Goal: Task Accomplishment & Management: Use online tool/utility

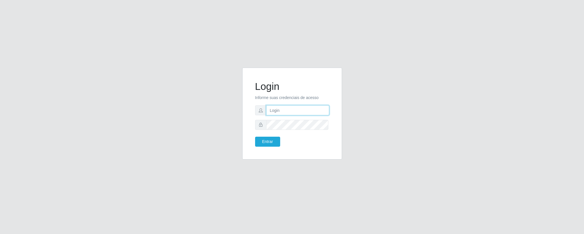
click at [293, 109] on input "text" at bounding box center [297, 110] width 63 height 10
type input "[PERSON_NAME][EMAIL_ADDRESS][PERSON_NAME][DOMAIN_NAME]"
click at [300, 109] on input "[PERSON_NAME][EMAIL_ADDRESS][PERSON_NAME][DOMAIN_NAME]" at bounding box center [297, 110] width 63 height 10
click at [266, 140] on button "Entrar" at bounding box center [267, 141] width 25 height 10
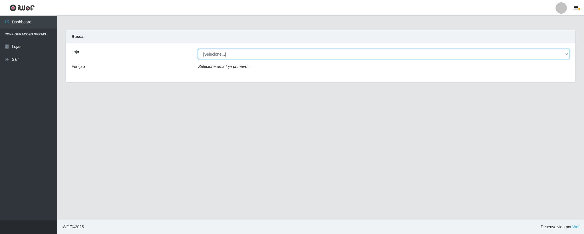
click at [562, 56] on select "[Selecione...] Queiroz Atacadão - Coophab" at bounding box center [383, 54] width 371 height 10
select select "463"
click at [198, 49] on select "[Selecione...] Queiroz Atacadão - Coophab" at bounding box center [383, 54] width 371 height 10
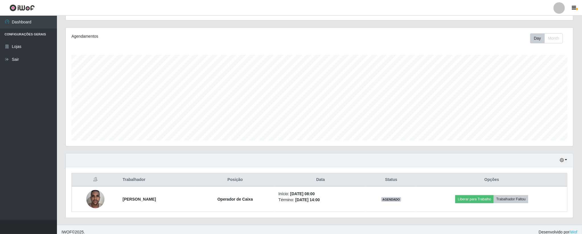
scroll to position [70, 0]
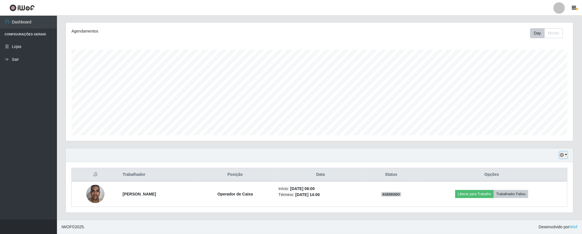
click at [564, 154] on icon "button" at bounding box center [562, 155] width 4 height 4
click at [538, 105] on button "1 dia" at bounding box center [544, 109] width 45 height 12
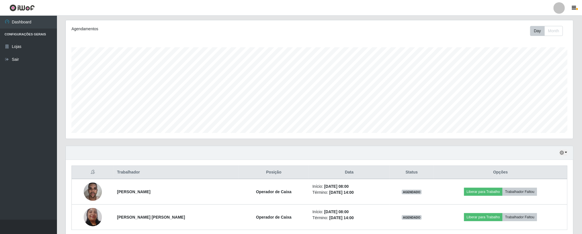
scroll to position [96, 0]
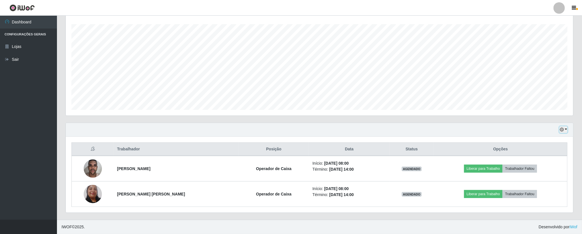
click at [562, 129] on icon "button" at bounding box center [562, 129] width 4 height 4
click at [534, 140] on button "Hoje" at bounding box center [544, 140] width 45 height 12
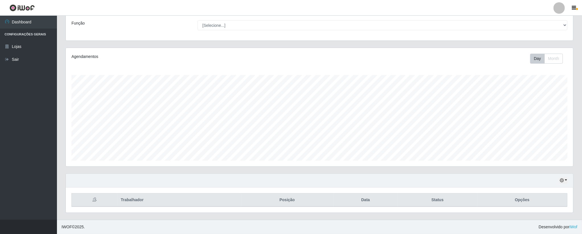
scroll to position [70, 0]
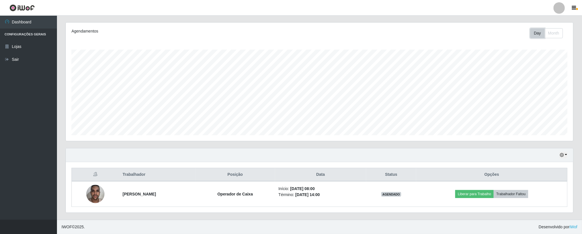
click at [533, 29] on button "Day" at bounding box center [538, 33] width 15 height 10
click at [563, 155] on icon "button" at bounding box center [562, 155] width 4 height 4
click at [535, 109] on button "1 dia" at bounding box center [544, 109] width 45 height 12
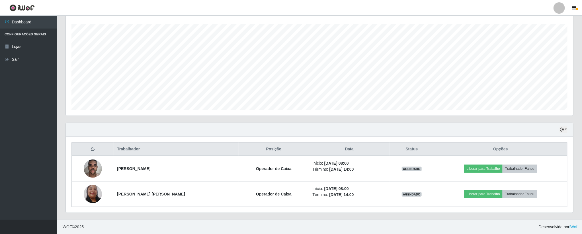
scroll to position [96, 0]
click at [563, 128] on icon "button" at bounding box center [562, 129] width 4 height 4
click at [535, 140] on button "Hoje" at bounding box center [544, 140] width 45 height 12
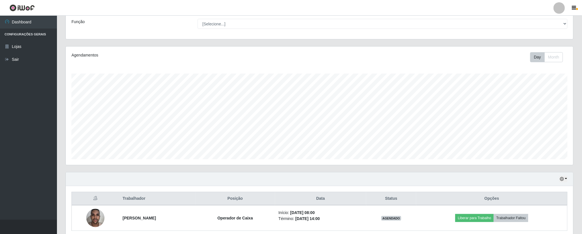
scroll to position [70, 0]
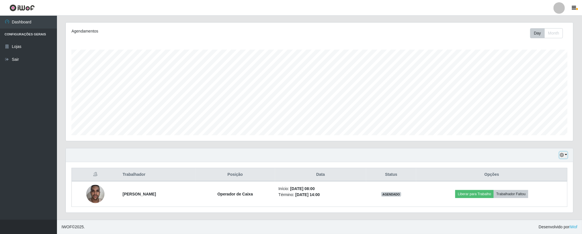
click at [563, 156] on icon "button" at bounding box center [562, 155] width 4 height 4
click at [540, 109] on button "1 dia" at bounding box center [544, 109] width 45 height 12
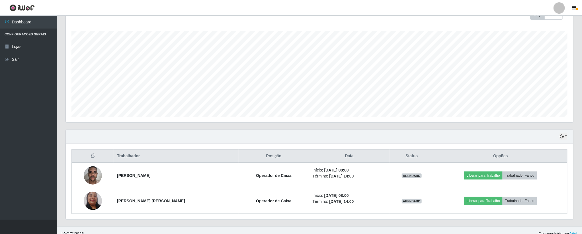
scroll to position [96, 0]
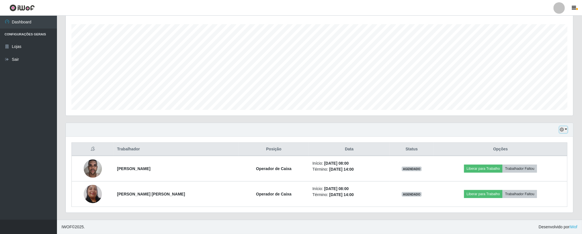
click at [562, 126] on button "button" at bounding box center [564, 129] width 8 height 7
click at [541, 164] on button "3 dias" at bounding box center [544, 164] width 45 height 12
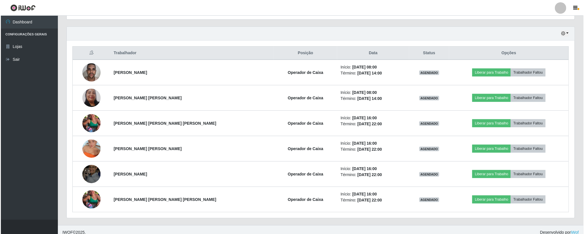
scroll to position [198, 0]
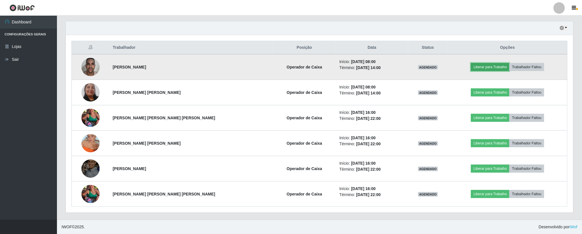
click at [482, 67] on button "Liberar para Trabalho" at bounding box center [490, 67] width 38 height 8
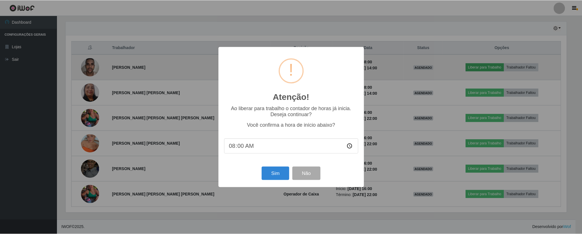
scroll to position [119, 503]
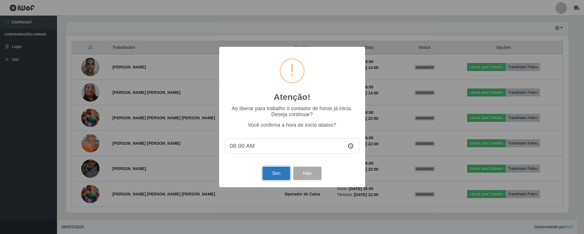
click at [270, 174] on button "Sim" at bounding box center [276, 172] width 28 height 13
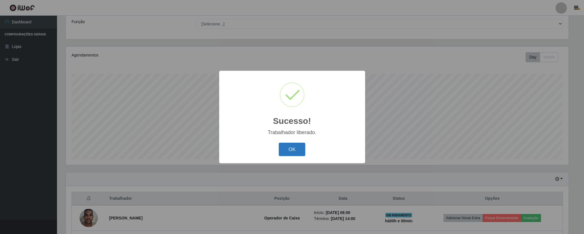
click at [289, 146] on button "OK" at bounding box center [292, 148] width 26 height 13
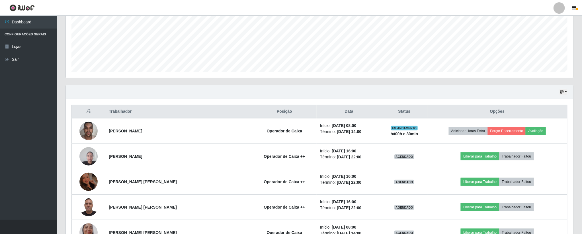
scroll to position [146, 0]
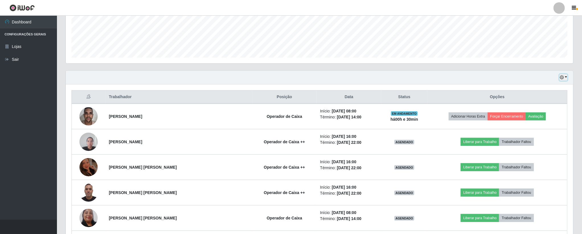
click at [560, 81] on button "button" at bounding box center [564, 77] width 8 height 7
click at [543, 92] on button "Hoje" at bounding box center [544, 88] width 45 height 12
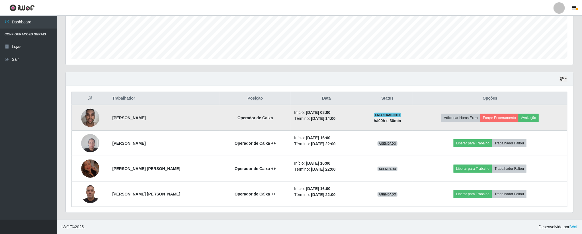
scroll to position [146, 0]
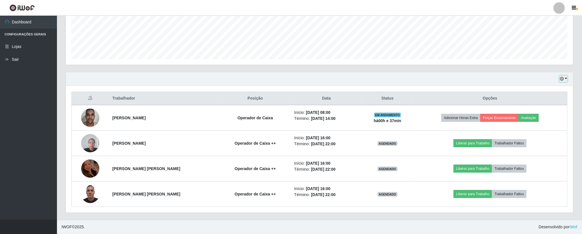
click at [564, 79] on icon "button" at bounding box center [562, 79] width 4 height 4
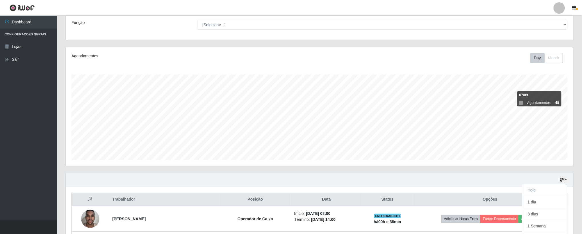
scroll to position [85, 0]
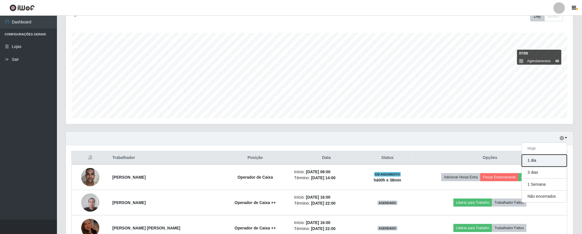
click at [531, 161] on button "1 dia" at bounding box center [544, 160] width 45 height 12
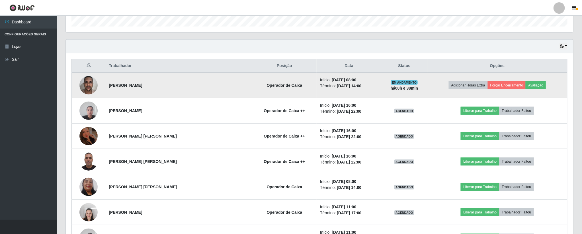
scroll to position [128, 0]
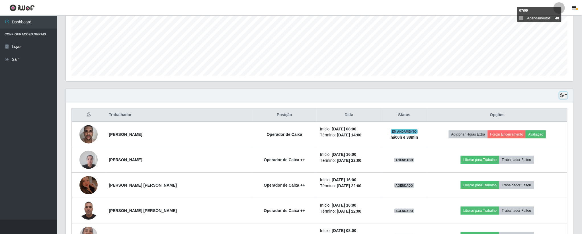
click at [560, 97] on icon "button" at bounding box center [562, 95] width 4 height 4
click at [531, 107] on button "Hoje" at bounding box center [544, 106] width 45 height 12
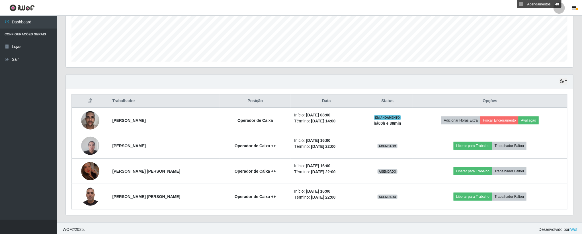
scroll to position [146, 0]
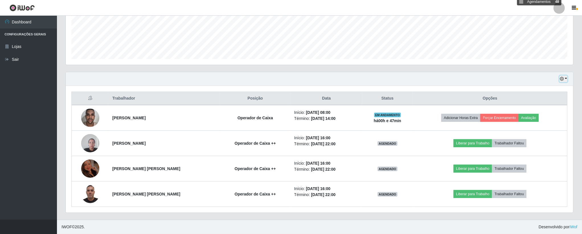
click at [563, 77] on icon "button" at bounding box center [562, 79] width 4 height 4
click at [537, 101] on button "1 dia" at bounding box center [544, 101] width 45 height 12
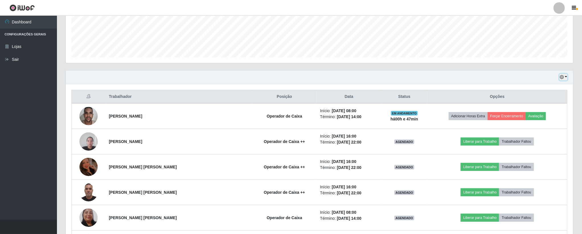
click at [564, 77] on icon "button" at bounding box center [562, 77] width 4 height 4
click at [537, 90] on button "Hoje" at bounding box center [544, 87] width 45 height 12
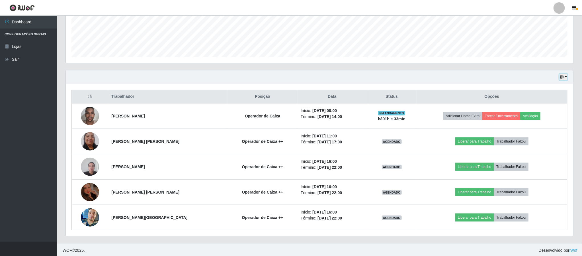
click at [561, 78] on icon "button" at bounding box center [562, 77] width 4 height 4
click at [538, 98] on button "1 dia" at bounding box center [544, 99] width 45 height 12
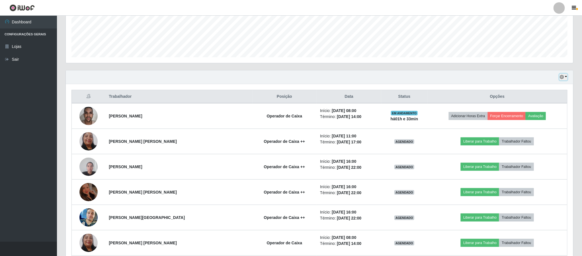
click at [561, 79] on icon "button" at bounding box center [562, 77] width 4 height 4
click at [531, 87] on button "Hoje" at bounding box center [544, 87] width 45 height 12
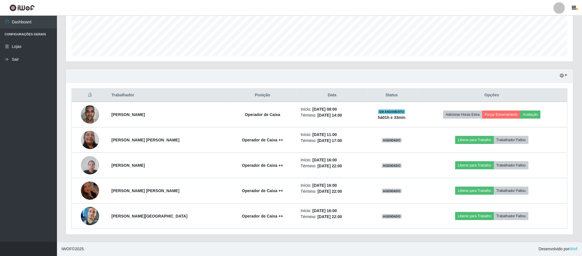
scroll to position [150, 0]
click at [562, 75] on icon "button" at bounding box center [562, 76] width 4 height 4
click at [537, 98] on button "1 dia" at bounding box center [544, 98] width 45 height 12
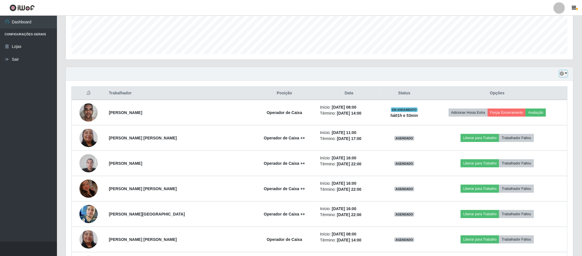
click at [562, 76] on icon "button" at bounding box center [562, 74] width 4 height 4
click at [544, 89] on button "Hoje" at bounding box center [544, 84] width 45 height 12
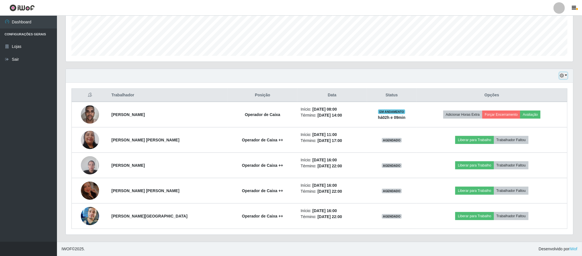
click at [562, 75] on icon "button" at bounding box center [562, 76] width 4 height 4
click at [532, 100] on button "1 dia" at bounding box center [544, 98] width 45 height 12
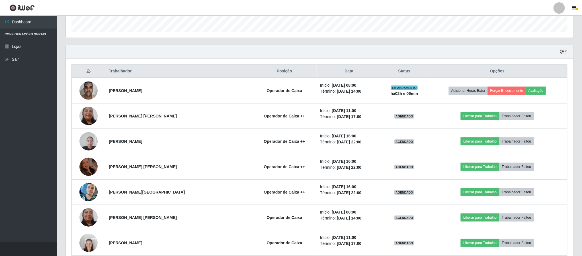
scroll to position [193, 0]
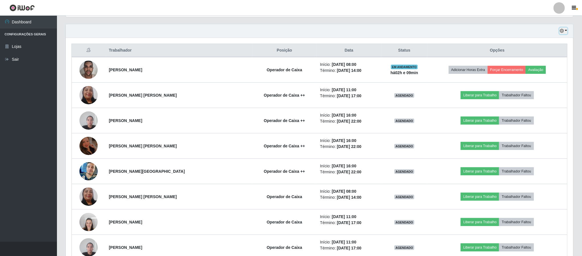
click at [561, 29] on button "button" at bounding box center [564, 31] width 8 height 7
click at [539, 44] on button "Hoje" at bounding box center [544, 41] width 45 height 12
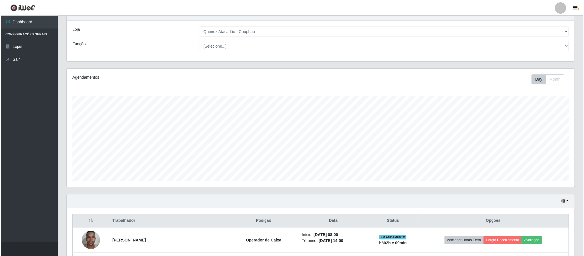
scroll to position [150, 0]
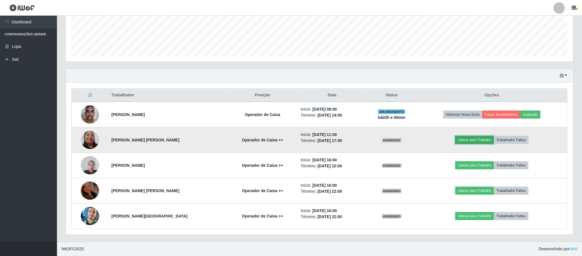
click at [478, 140] on button "Liberar para Trabalho" at bounding box center [475, 140] width 38 height 8
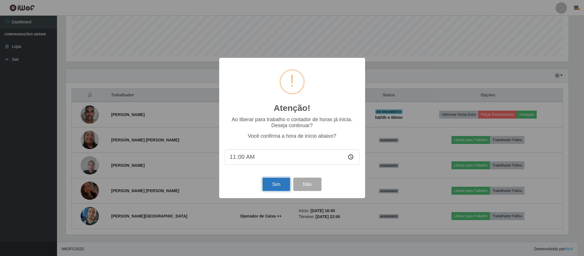
click at [274, 185] on button "Sim" at bounding box center [276, 184] width 28 height 13
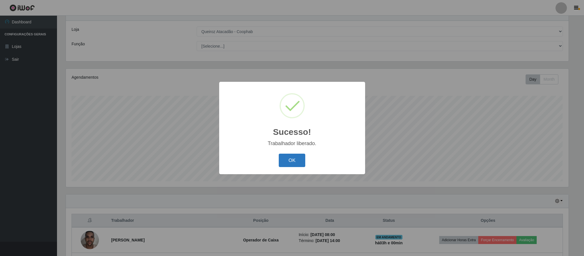
click at [289, 161] on button "OK" at bounding box center [292, 160] width 26 height 13
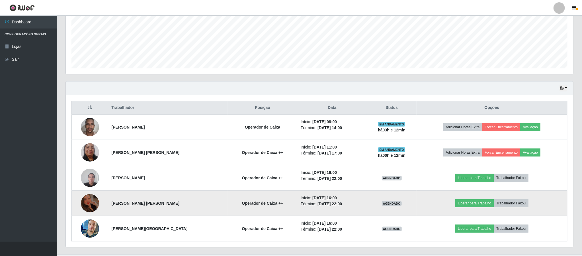
scroll to position [150, 0]
